Goal: Information Seeking & Learning: Find specific fact

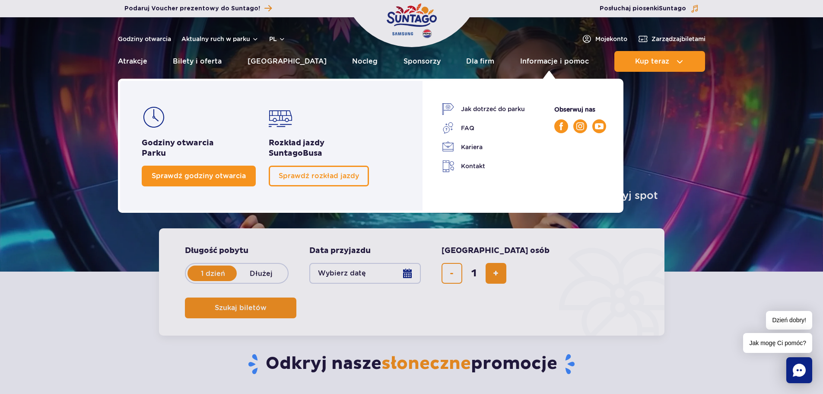
click at [198, 175] on span "Sprawdź godziny otwarcia" at bounding box center [199, 176] width 94 height 8
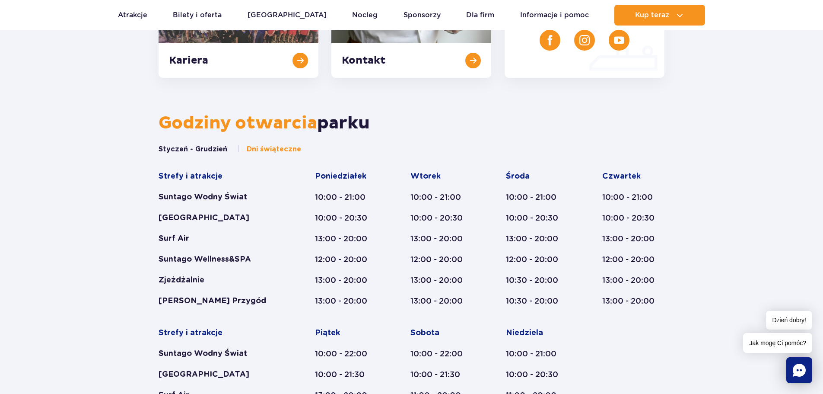
scroll to position [314, 0]
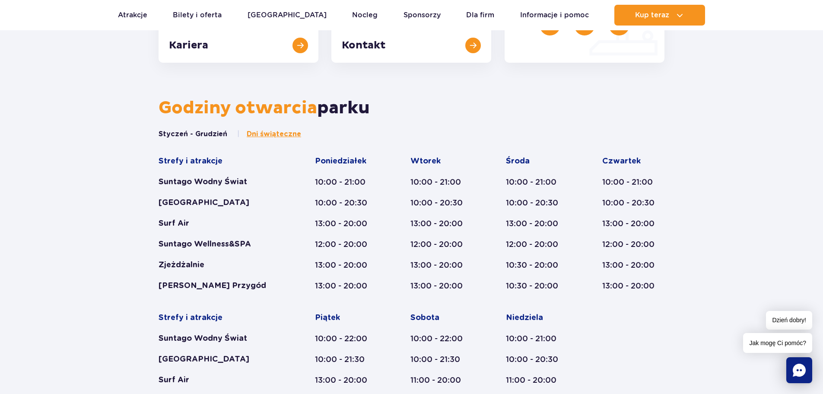
click at [251, 130] on span "Dni świąteczne" at bounding box center [274, 134] width 54 height 10
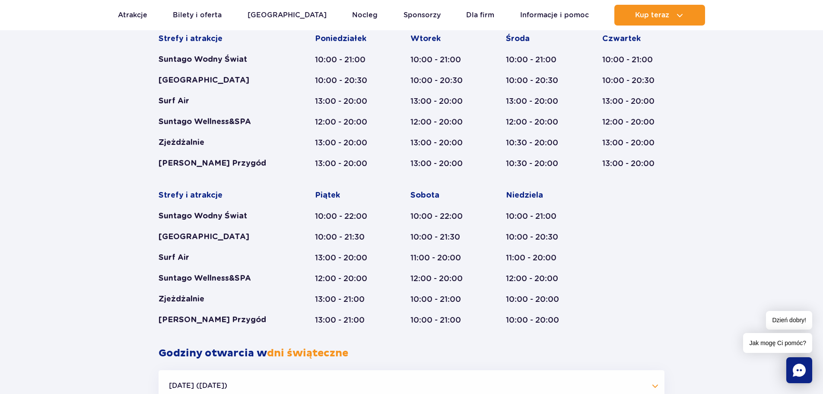
scroll to position [390, 0]
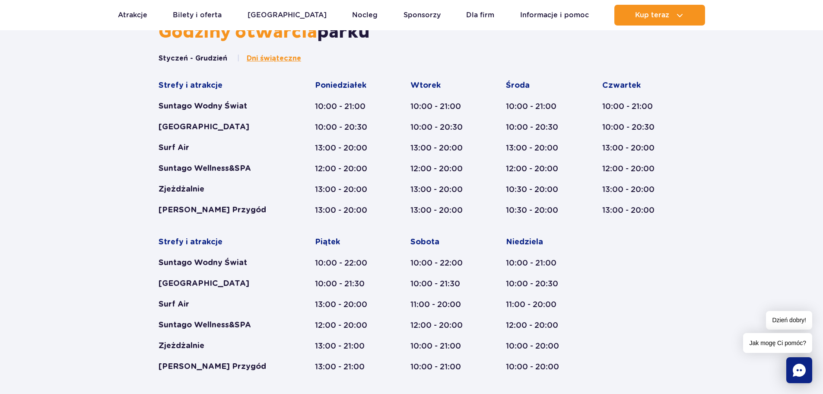
click at [203, 60] on button "Styczeń - Grudzień" at bounding box center [193, 59] width 69 height 10
click at [204, 57] on button "Styczeń - Grudzień" at bounding box center [193, 59] width 69 height 10
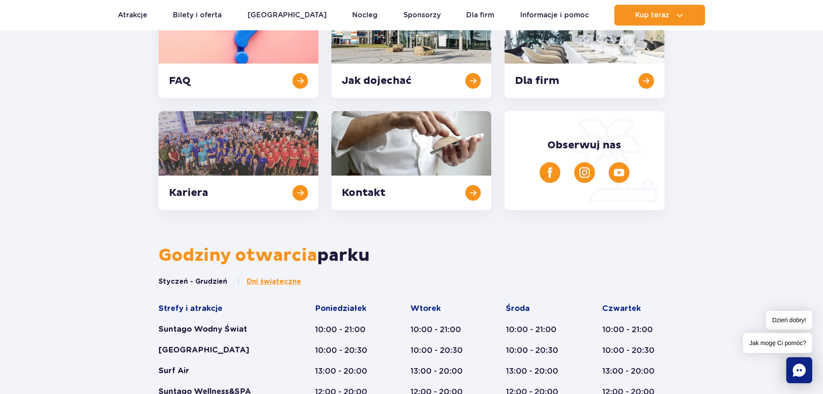
scroll to position [87, 0]
